Goal: Information Seeking & Learning: Learn about a topic

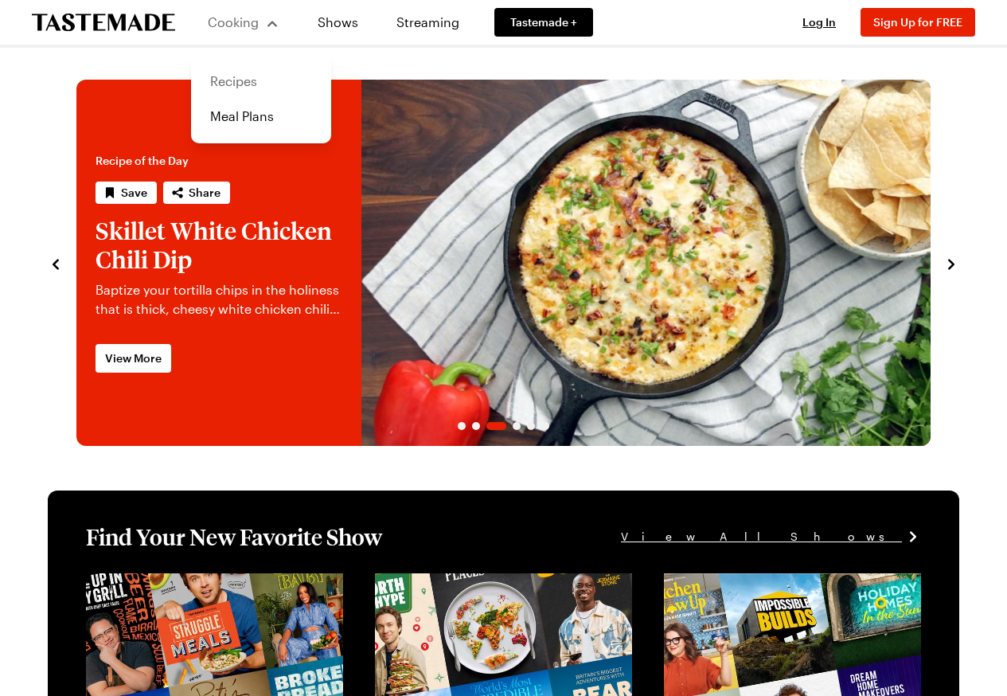
click at [244, 83] on link "Recipes" at bounding box center [261, 81] width 121 height 35
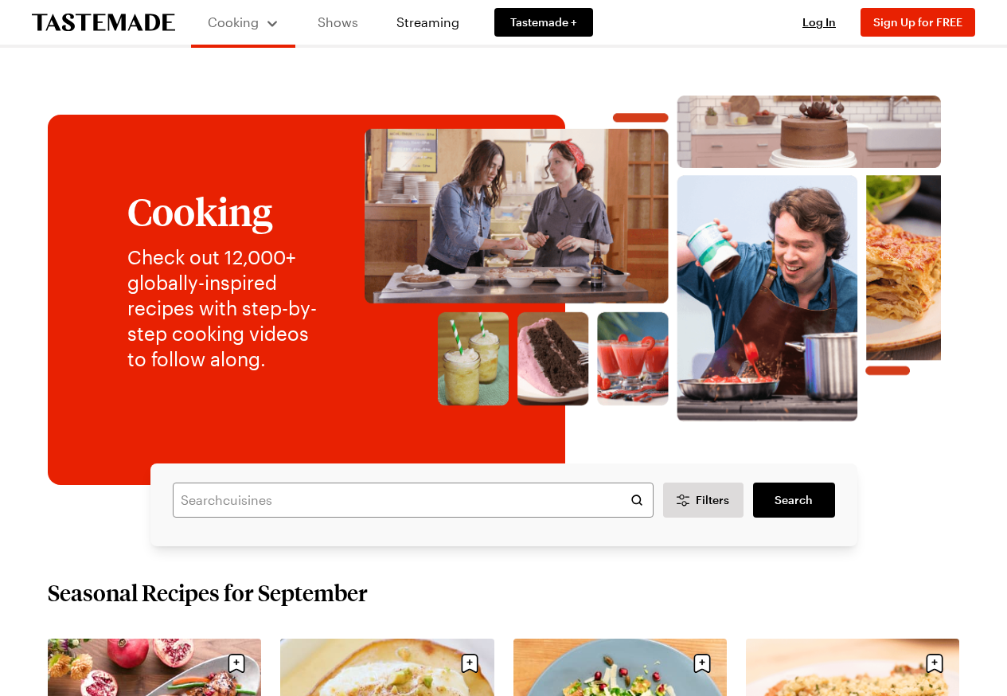
click at [330, 22] on link "Shows" at bounding box center [338, 22] width 72 height 45
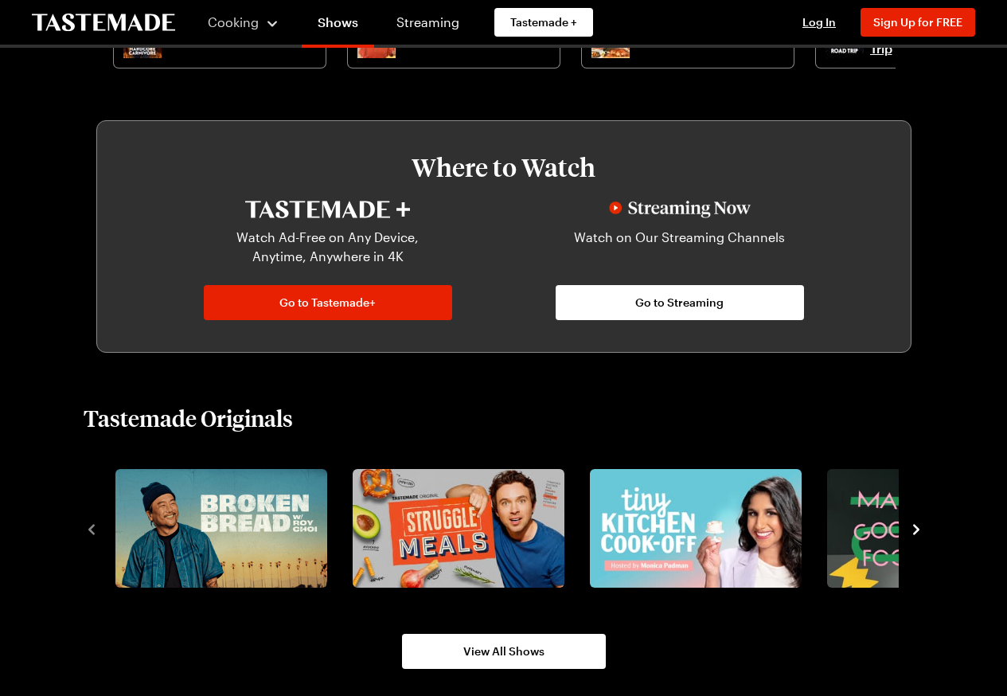
scroll to position [955, 0]
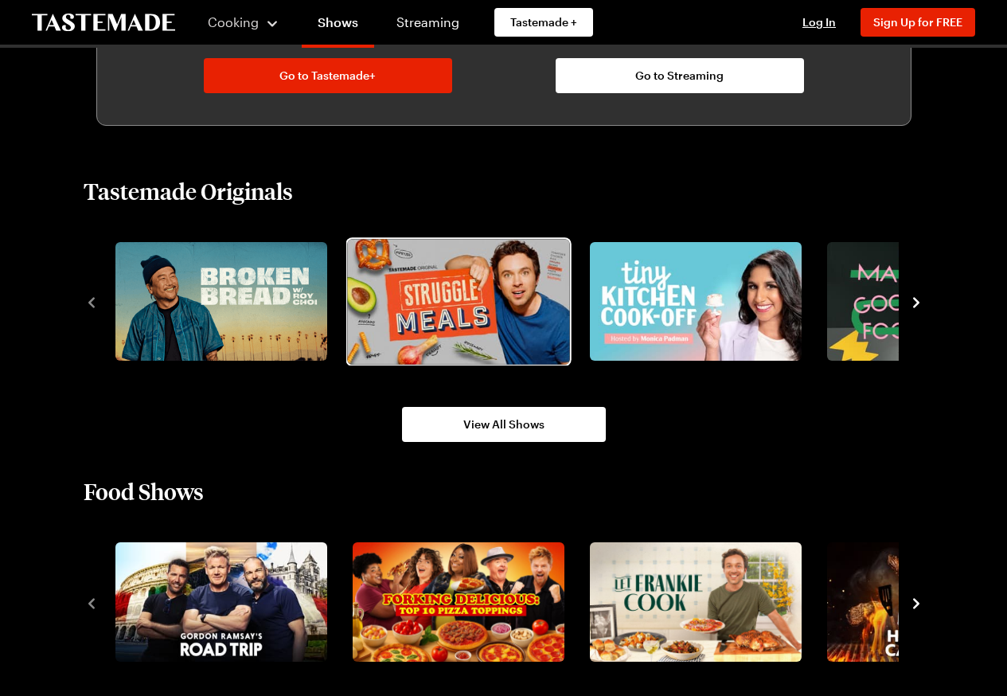
click at [466, 331] on img "2 / 8" at bounding box center [458, 301] width 222 height 125
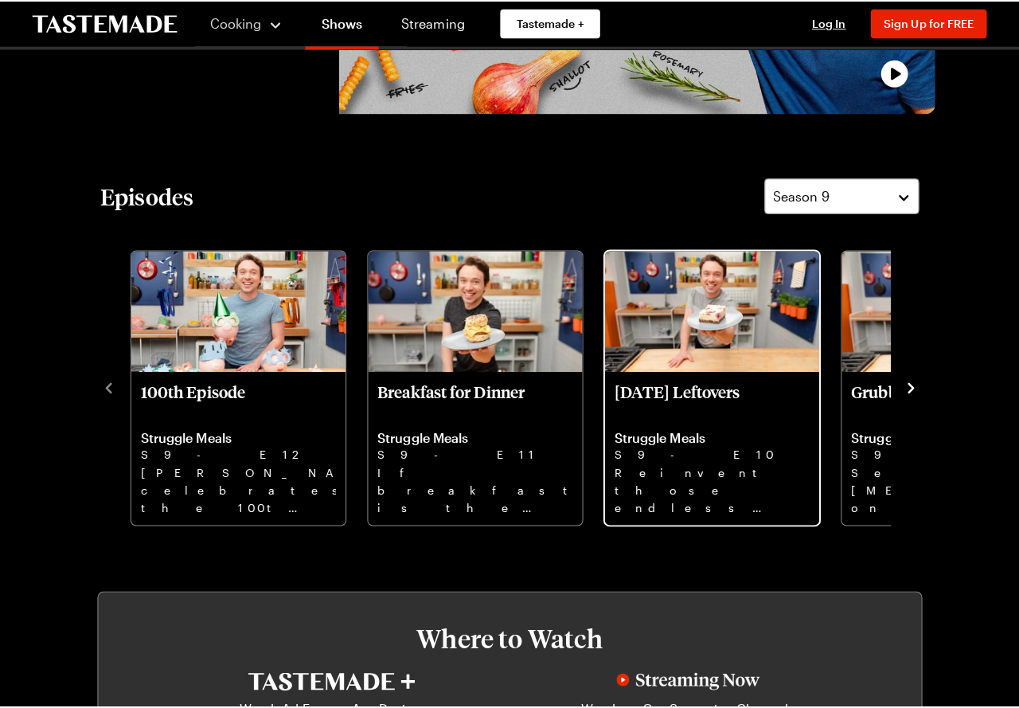
scroll to position [80, 0]
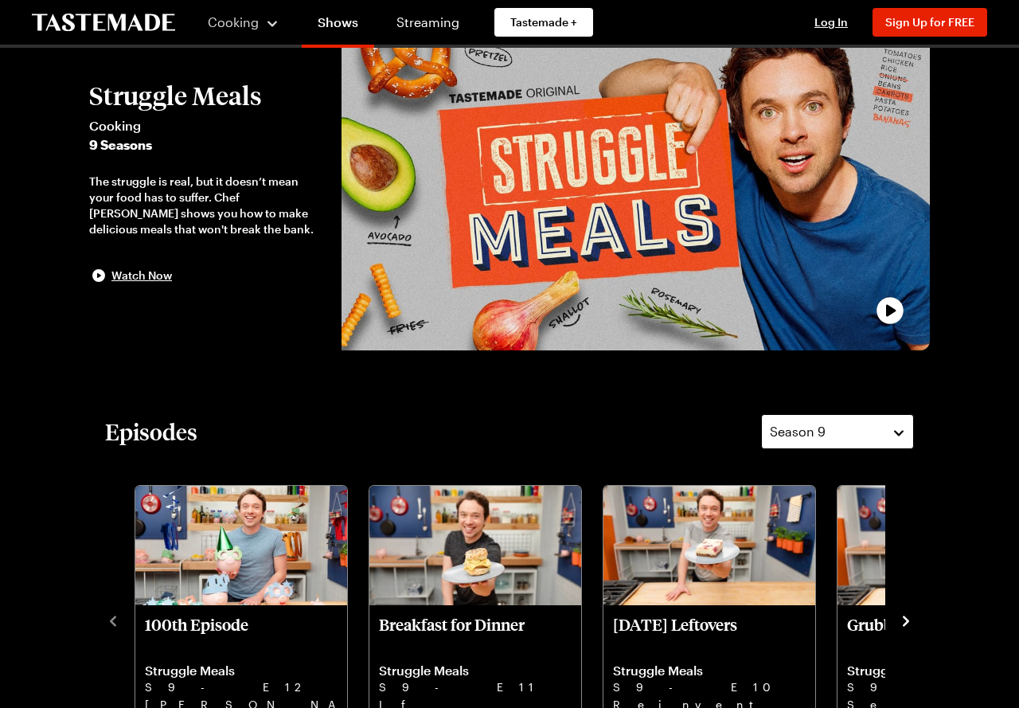
click at [879, 439] on button "Season 9" at bounding box center [837, 431] width 153 height 35
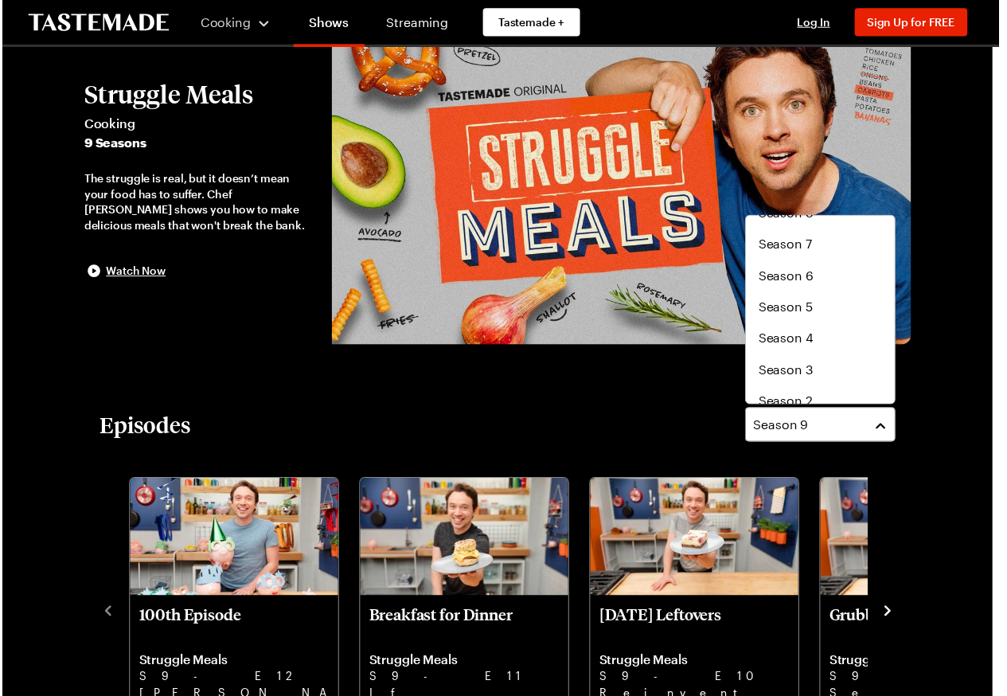
scroll to position [96, 0]
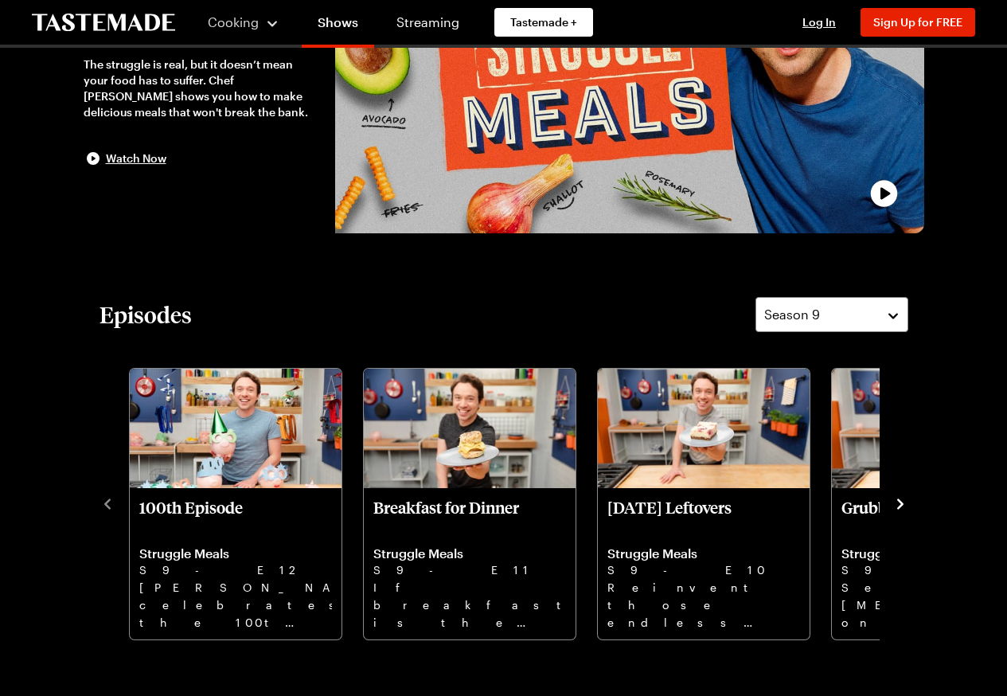
scroll to position [159, 0]
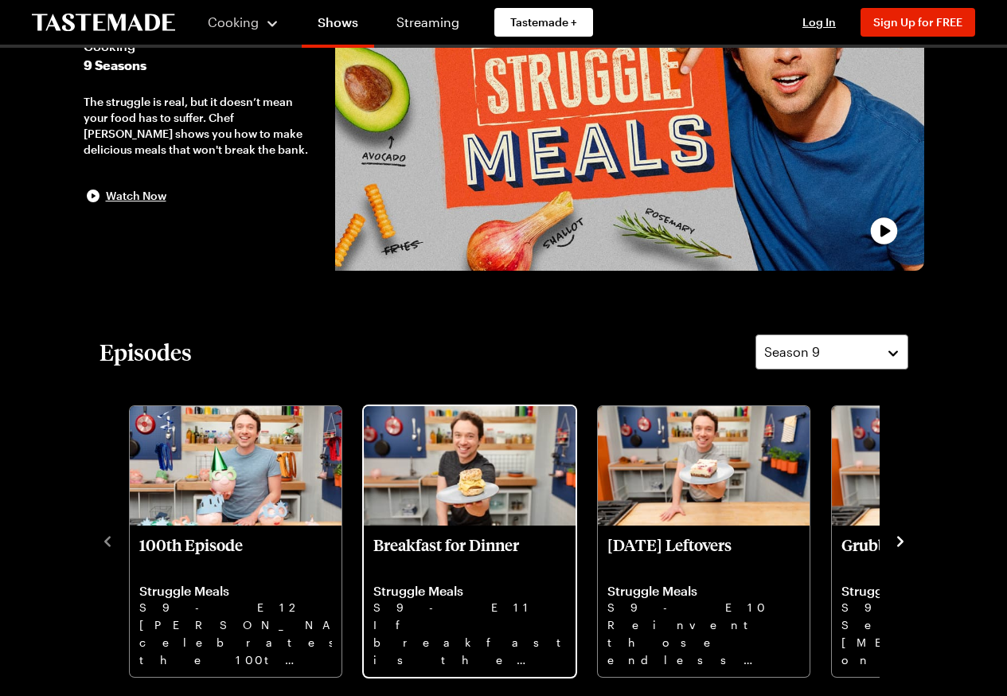
click at [480, 497] on img "Breakfast for Dinner" at bounding box center [470, 465] width 212 height 119
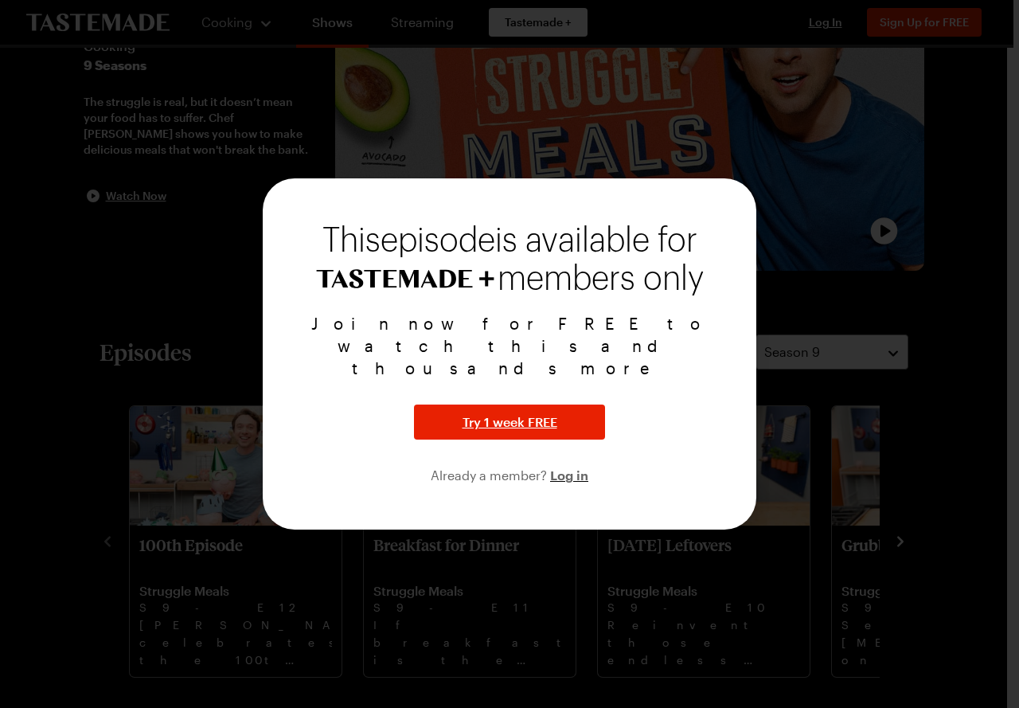
click at [985, 483] on div at bounding box center [509, 354] width 1019 height 708
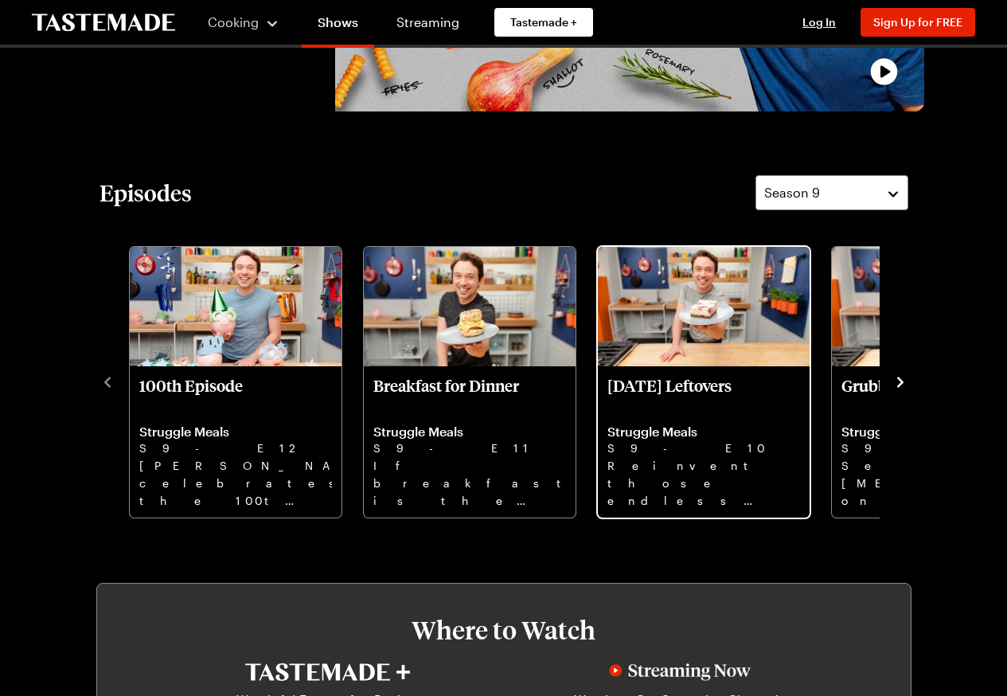
scroll to position [0, 0]
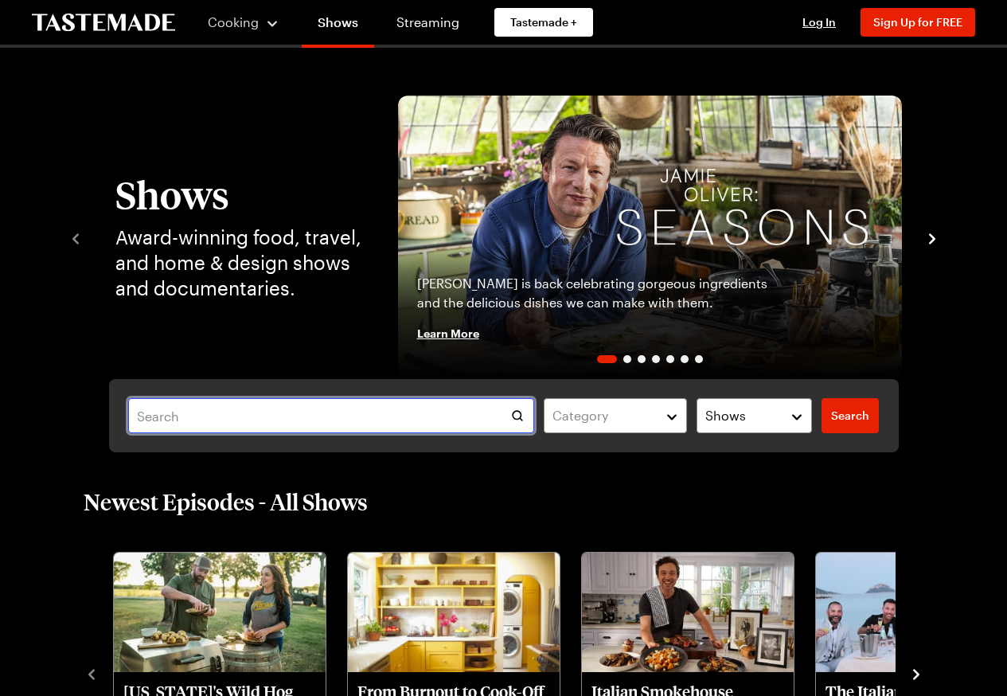
click at [279, 421] on input "text" at bounding box center [331, 415] width 406 height 35
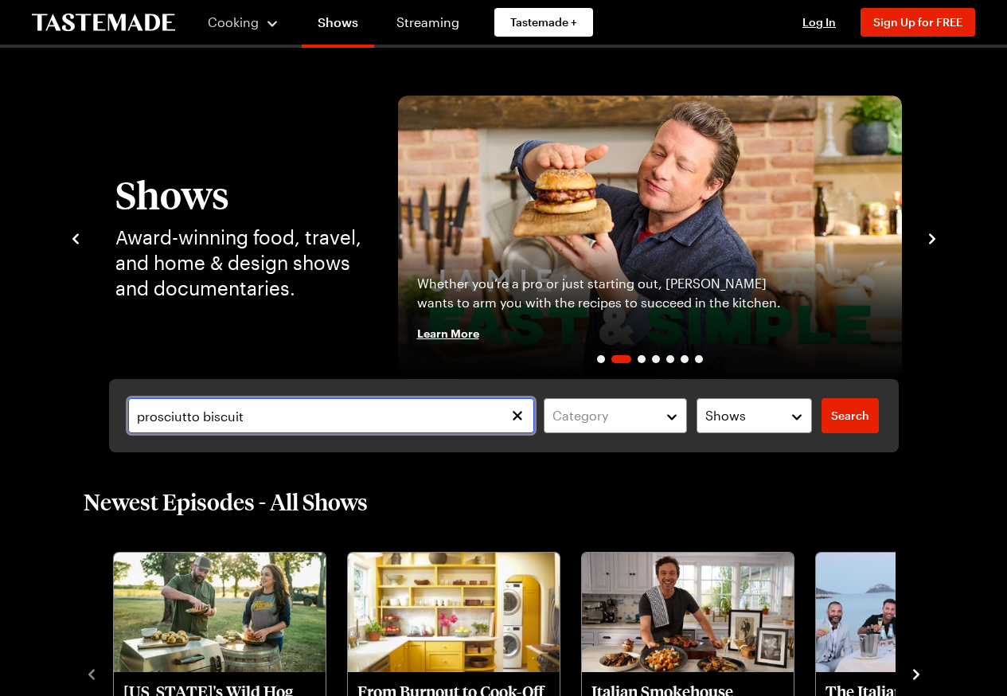
type input "prosciutto biscuit"
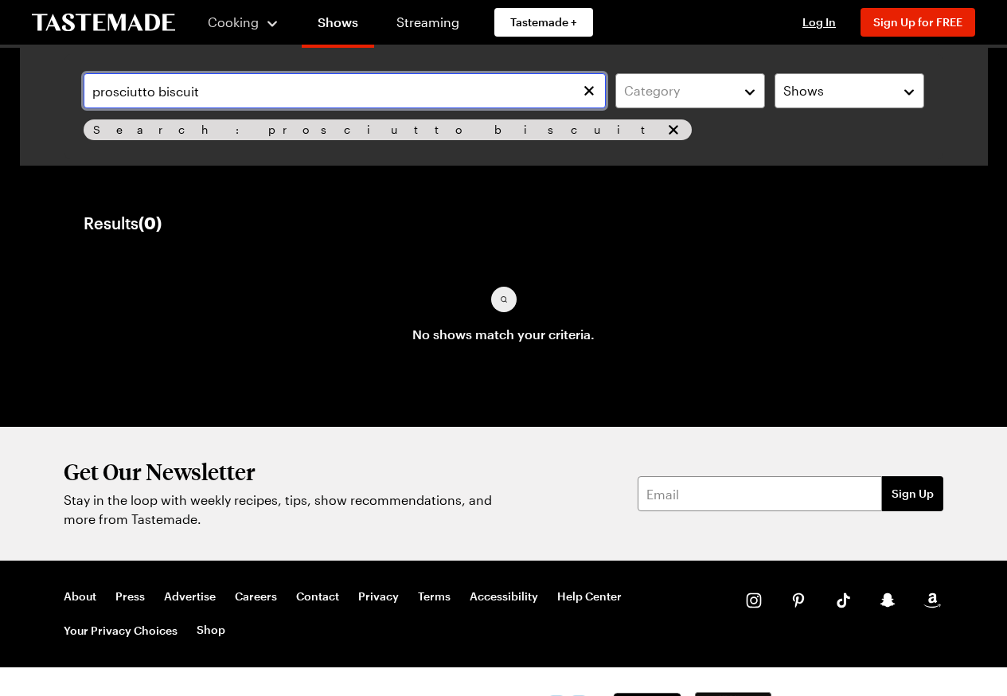
click at [206, 89] on input "prosciutto biscuit" at bounding box center [345, 90] width 523 height 35
type input "prosciutto"
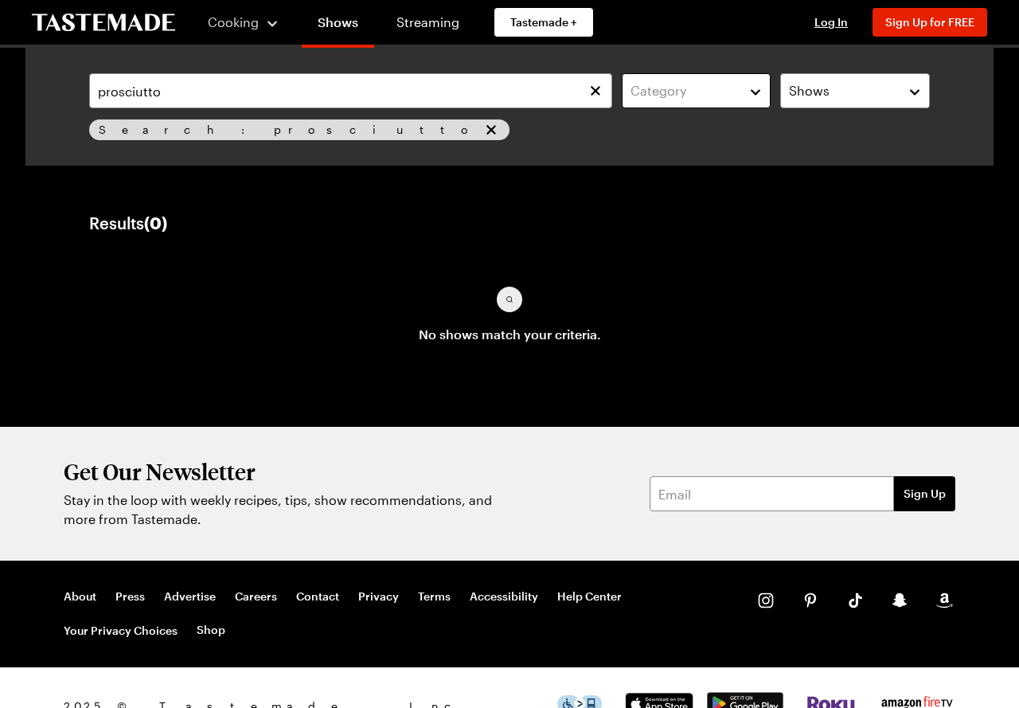
click at [739, 91] on button "Category" at bounding box center [697, 90] width 150 height 35
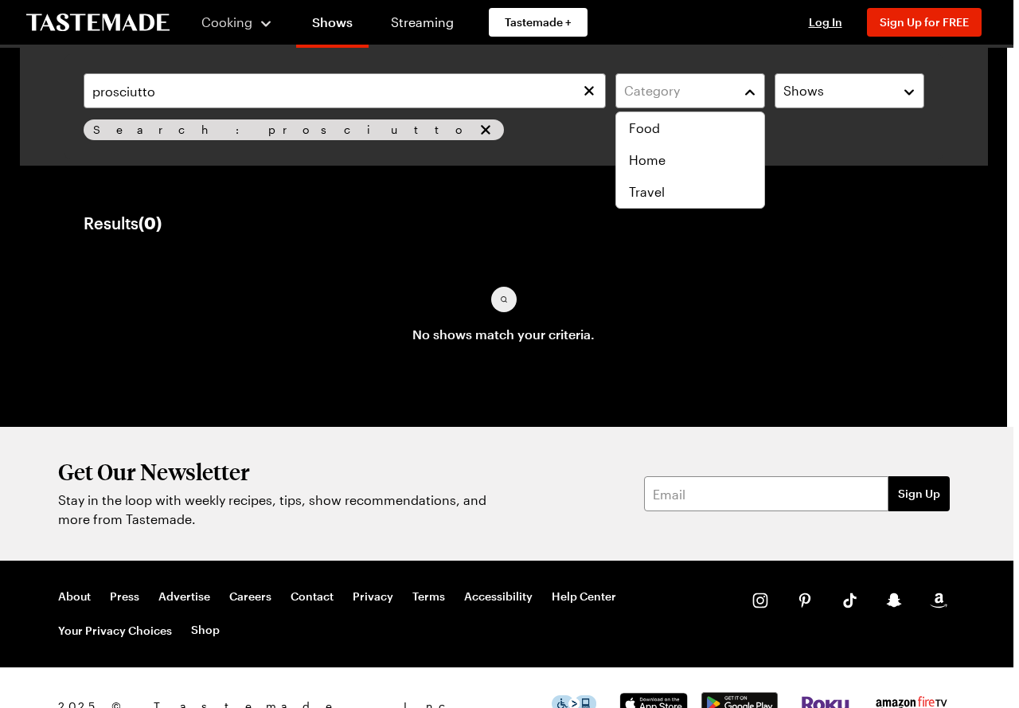
click at [910, 96] on div "prosciutto Category Shows Search: prosciutto Search" at bounding box center [503, 106] width 879 height 105
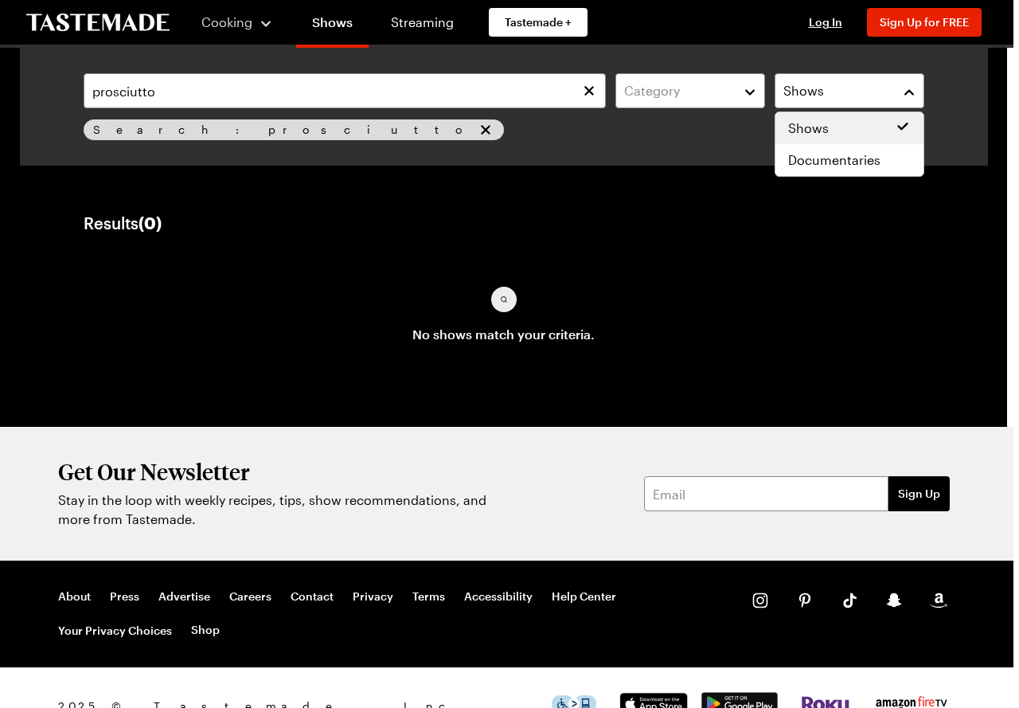
click at [910, 96] on button "Shows" at bounding box center [849, 90] width 150 height 35
click at [870, 127] on div "Shows" at bounding box center [849, 128] width 123 height 19
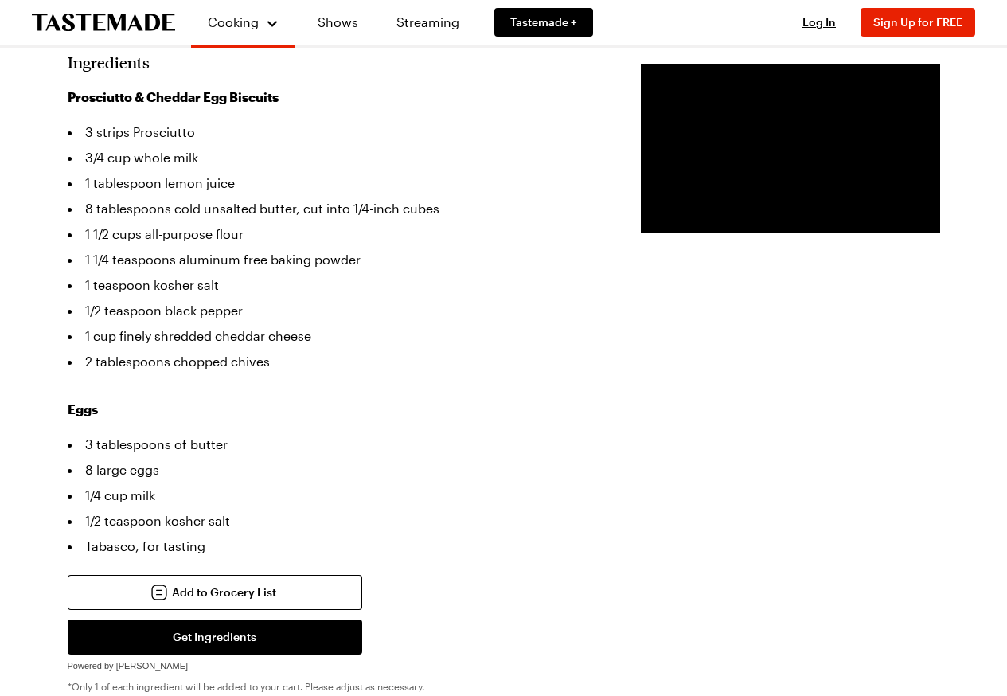
scroll to position [478, 0]
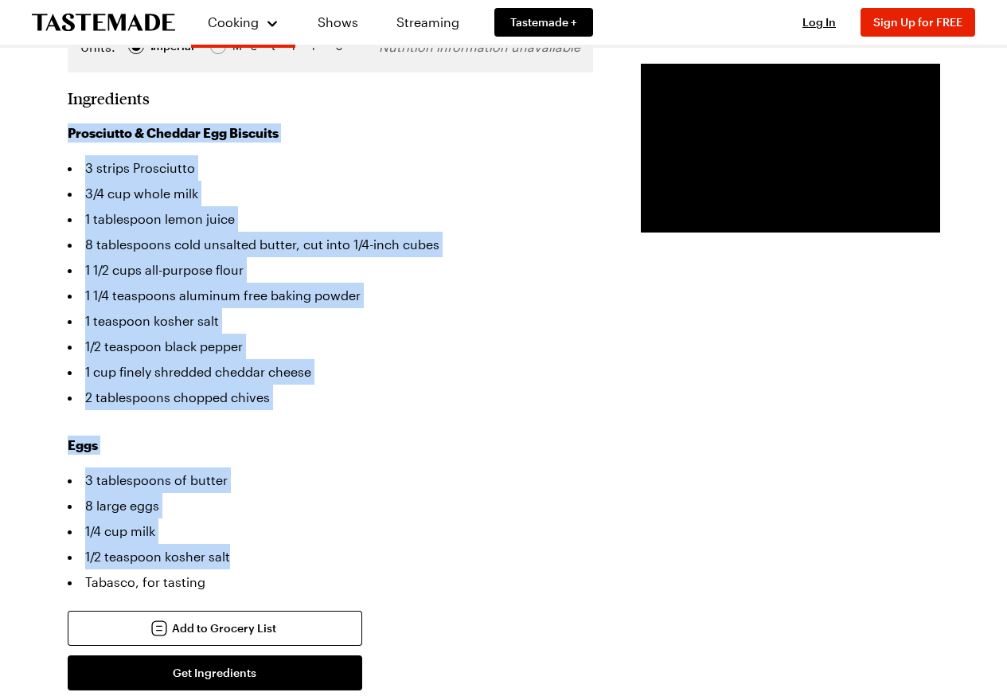
drag, startPoint x: 68, startPoint y: 131, endPoint x: 224, endPoint y: 555, distance: 451.7
click at [228, 556] on div "Prosciutto & Cheddar Egg Biscuits 3 strips Prosciutto 3/4 cup whole milk 1 tabl…" at bounding box center [330, 358] width 525 height 471
copy div "Prosciutto & Cheddar Egg Biscuits 3 strips Prosciutto 3/4 cup whole milk 1 tabl…"
click at [467, 404] on li "2 tablespoons chopped chives" at bounding box center [330, 396] width 525 height 25
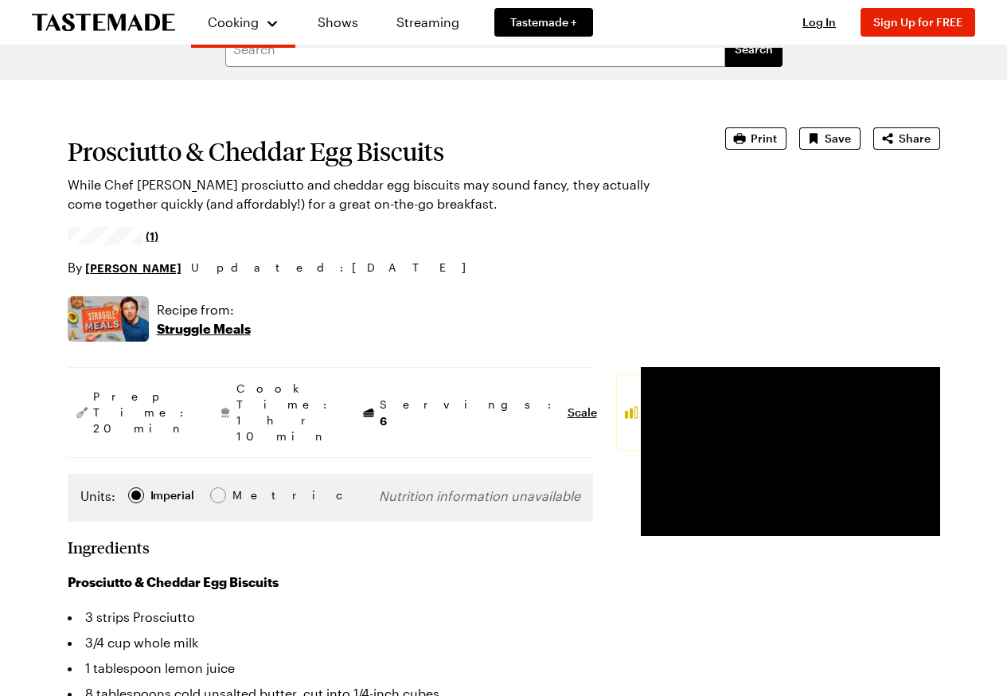
scroll to position [0, 0]
